Goal: Register for event/course

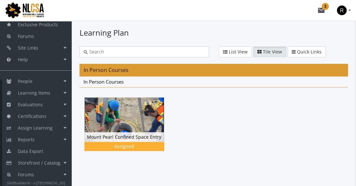
scroll to position [90, 0]
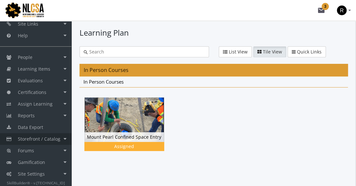
click at [46, 140] on span "Storefront / Catalog" at bounding box center [39, 139] width 43 height 6
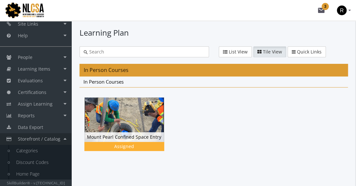
click at [47, 140] on span "Storefront / Catalog" at bounding box center [39, 139] width 43 height 6
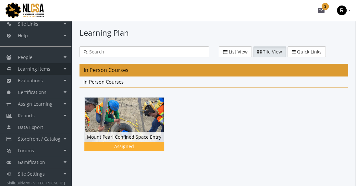
click at [44, 71] on span "Learning Items" at bounding box center [34, 69] width 32 height 6
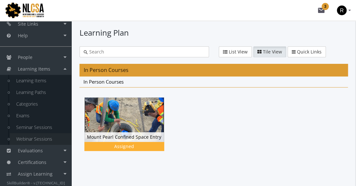
click at [42, 138] on link "Webinar Sessions" at bounding box center [41, 139] width 62 height 12
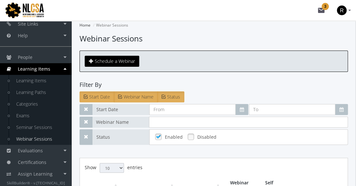
scroll to position [97, 0]
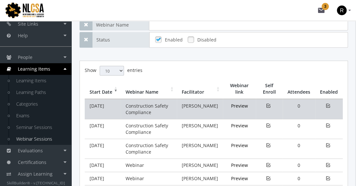
click at [151, 111] on td "Construction Safety Compliance" at bounding box center [149, 109] width 56 height 20
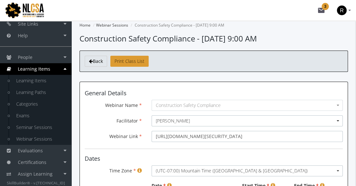
click at [213, 136] on input "https://us02web.zoom.us/j/85799448901?pwd=ZZ2X9si3FrTT9HUatcA5NGQVWi2zcr.1" at bounding box center [247, 136] width 191 height 11
click at [260, 18] on mat-toolbar-row "mail 3 R Rebeca Leal" at bounding box center [178, 10] width 356 height 21
click at [346, 10] on span "R" at bounding box center [342, 11] width 10 height 10
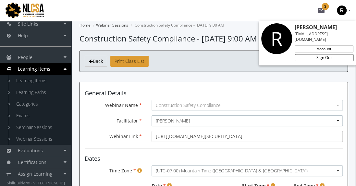
click at [333, 54] on link "Sign Out" at bounding box center [324, 57] width 59 height 7
